Goal: Information Seeking & Learning: Learn about a topic

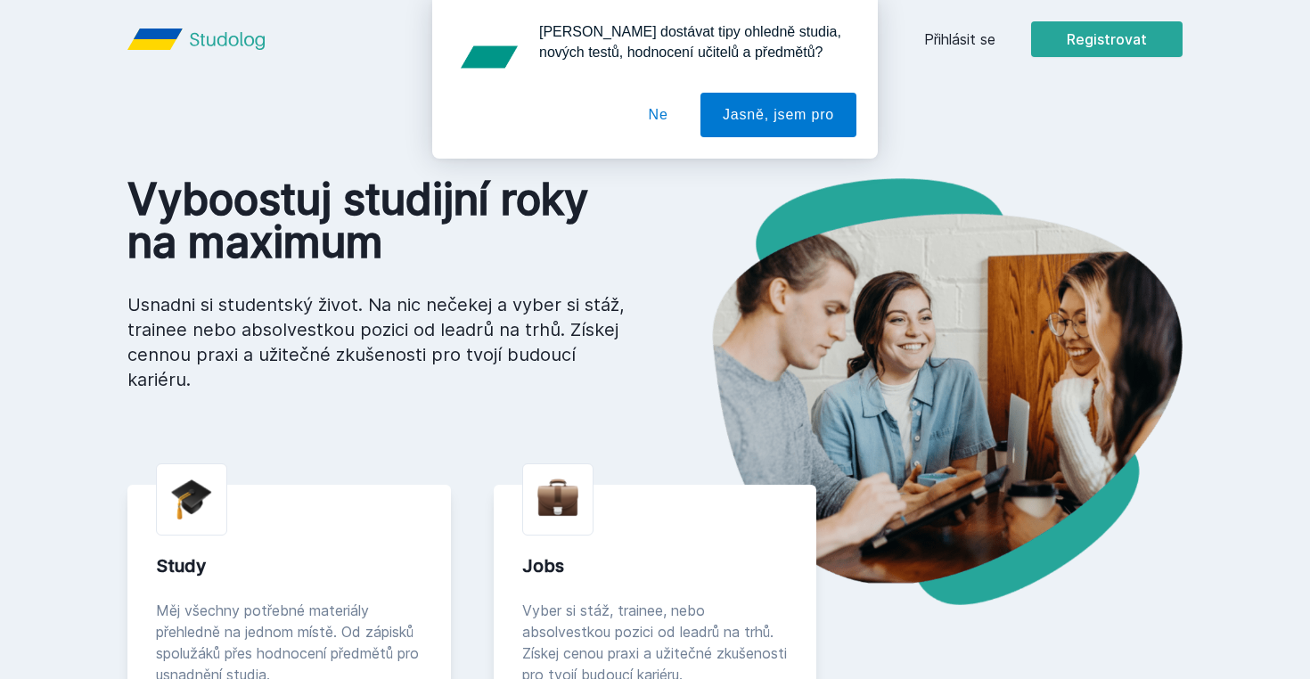
click at [659, 111] on button "Ne" at bounding box center [659, 115] width 64 height 45
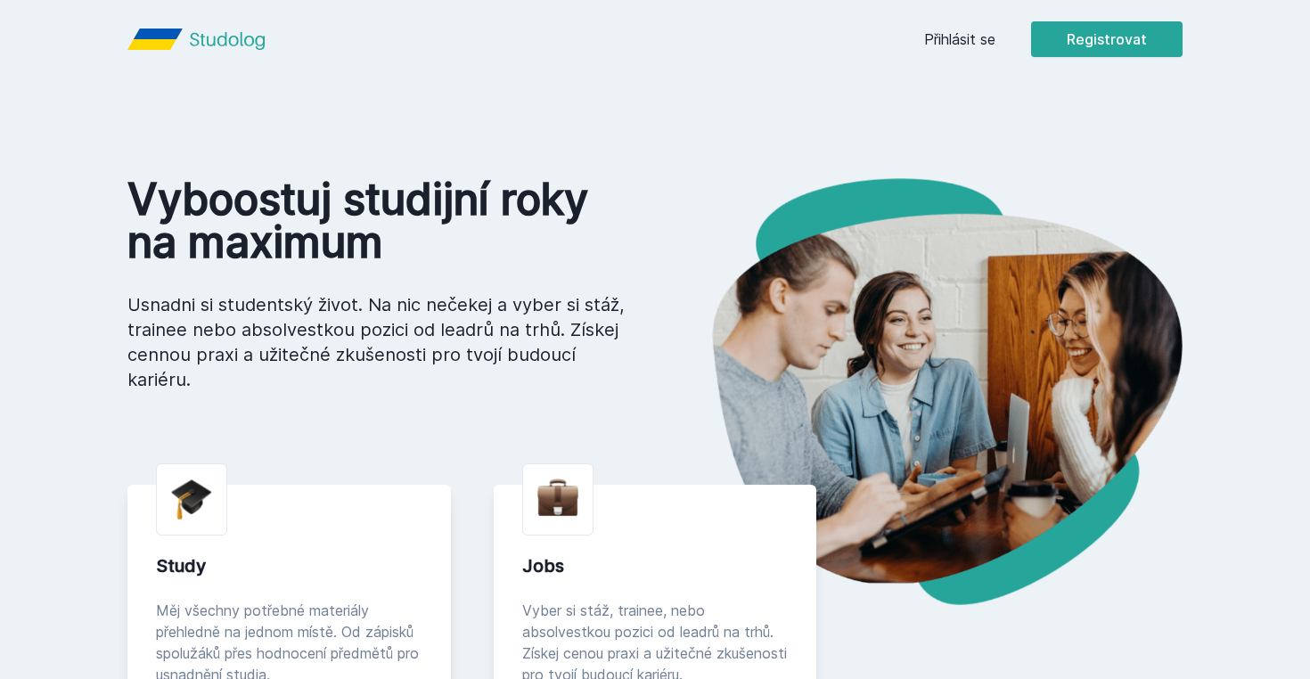
click at [930, 44] on link "Přihlásit se" at bounding box center [959, 39] width 71 height 21
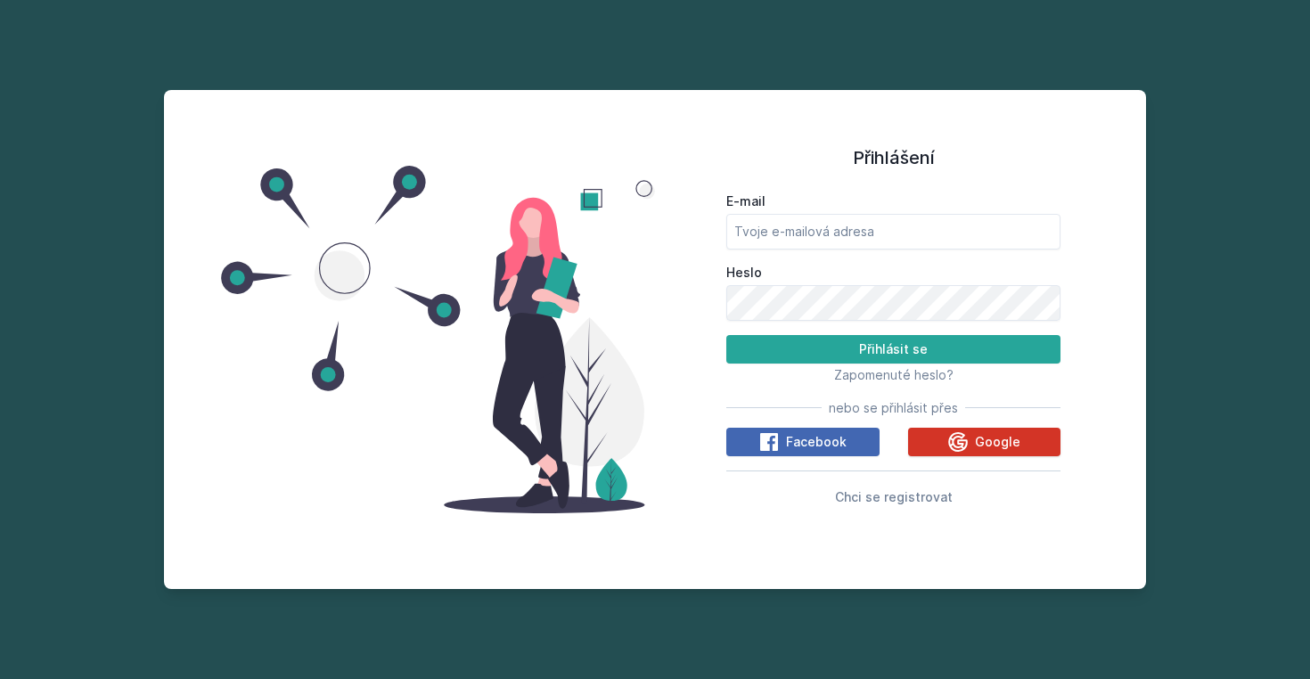
click at [967, 431] on icon at bounding box center [958, 441] width 21 height 21
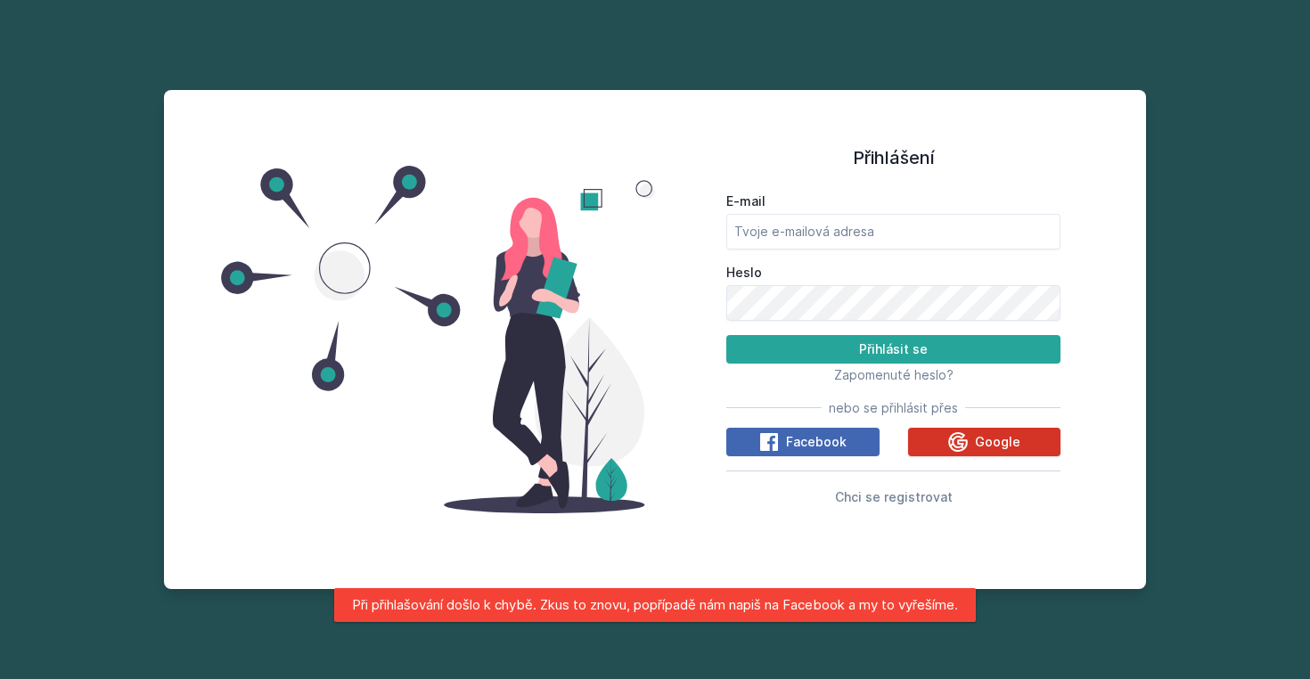
click at [966, 438] on icon at bounding box center [958, 441] width 21 height 21
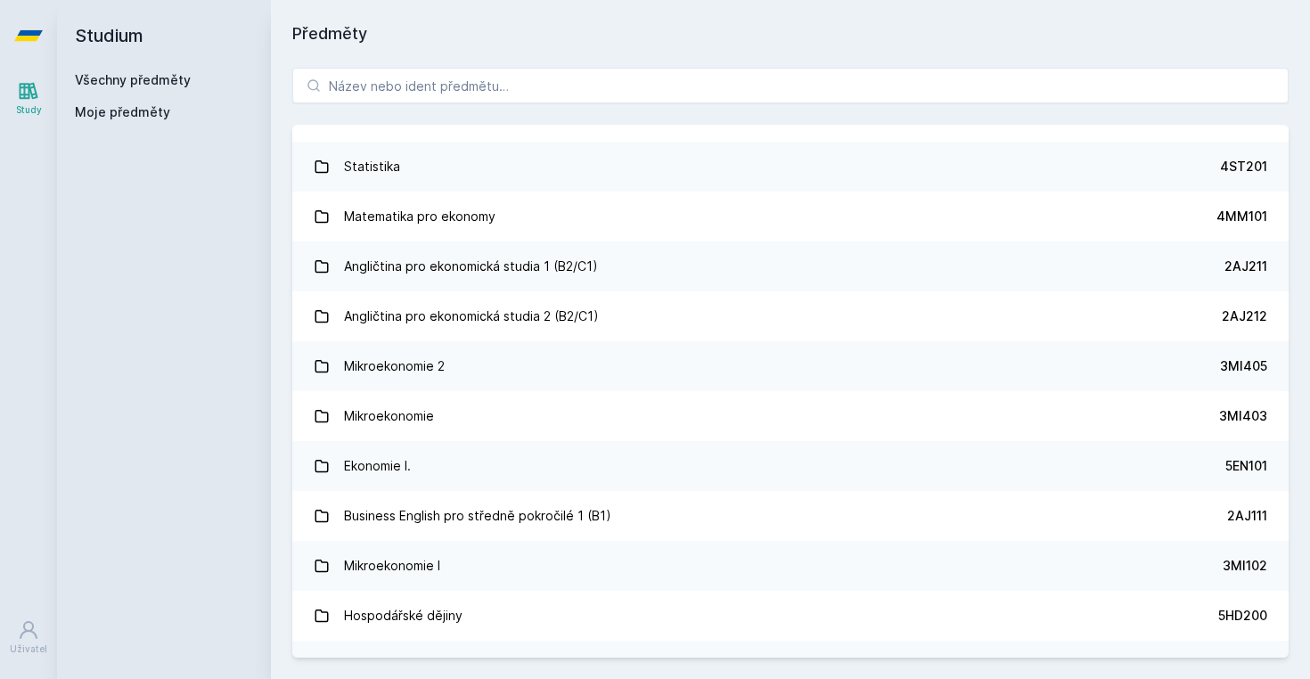
scroll to position [34, 0]
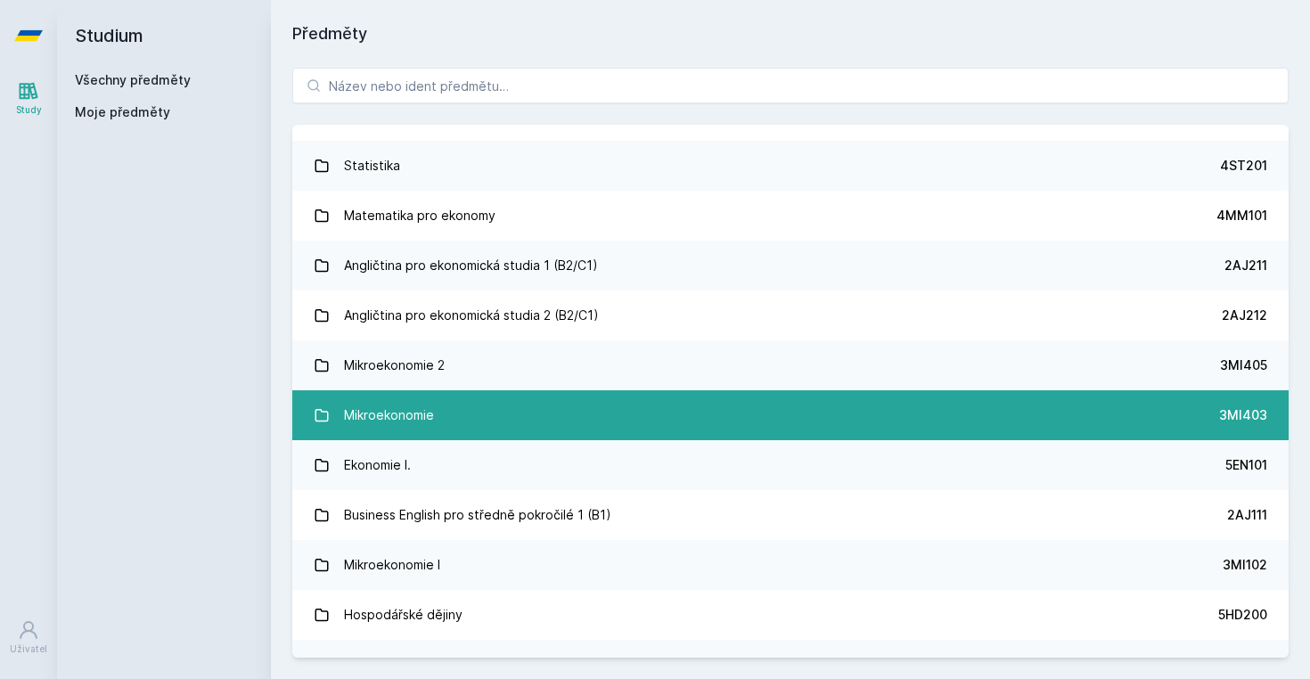
click at [743, 416] on link "Mikroekonomie 3MI403" at bounding box center [790, 415] width 997 height 50
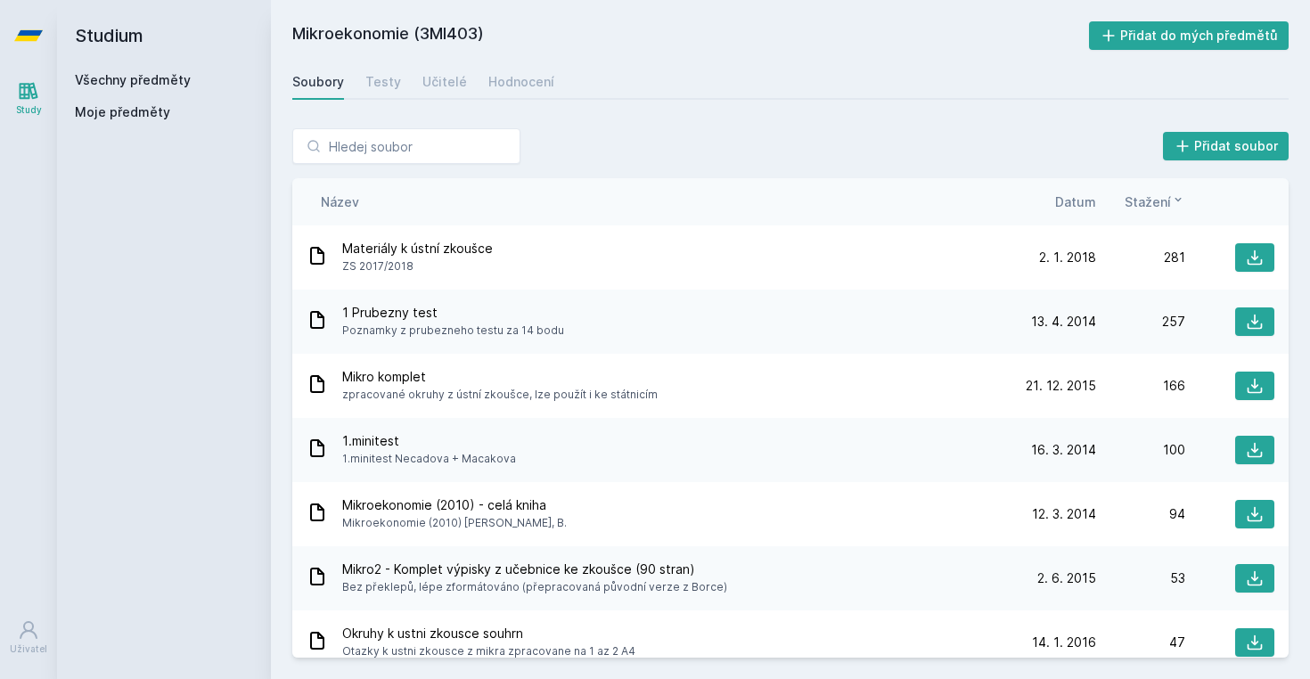
click at [316, 30] on h2 "Mikroekonomie (3MI403)" at bounding box center [690, 35] width 797 height 29
click at [141, 83] on link "Všechny předměty" at bounding box center [133, 79] width 116 height 15
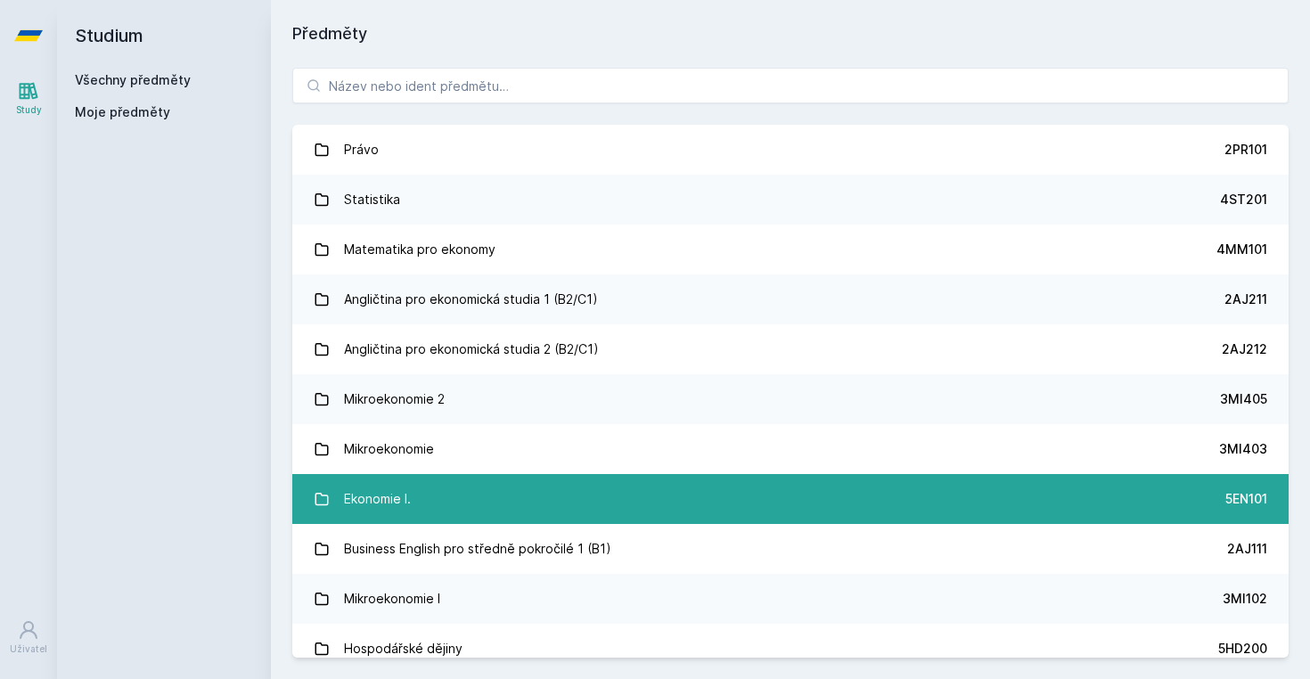
click at [491, 495] on link "Ekonomie I. 5EN101" at bounding box center [790, 499] width 997 height 50
